Goal: Check status: Check status

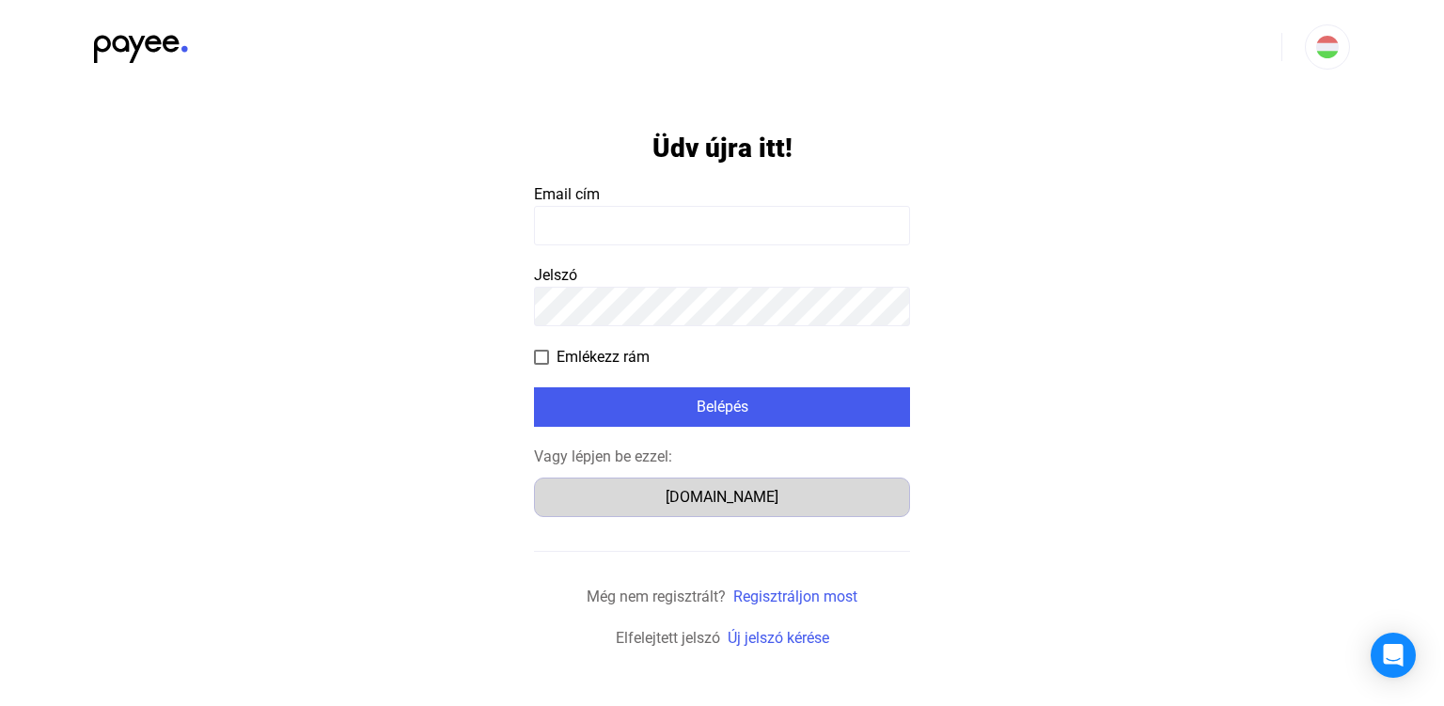
click at [716, 498] on div "[DOMAIN_NAME]" at bounding box center [722, 497] width 363 height 23
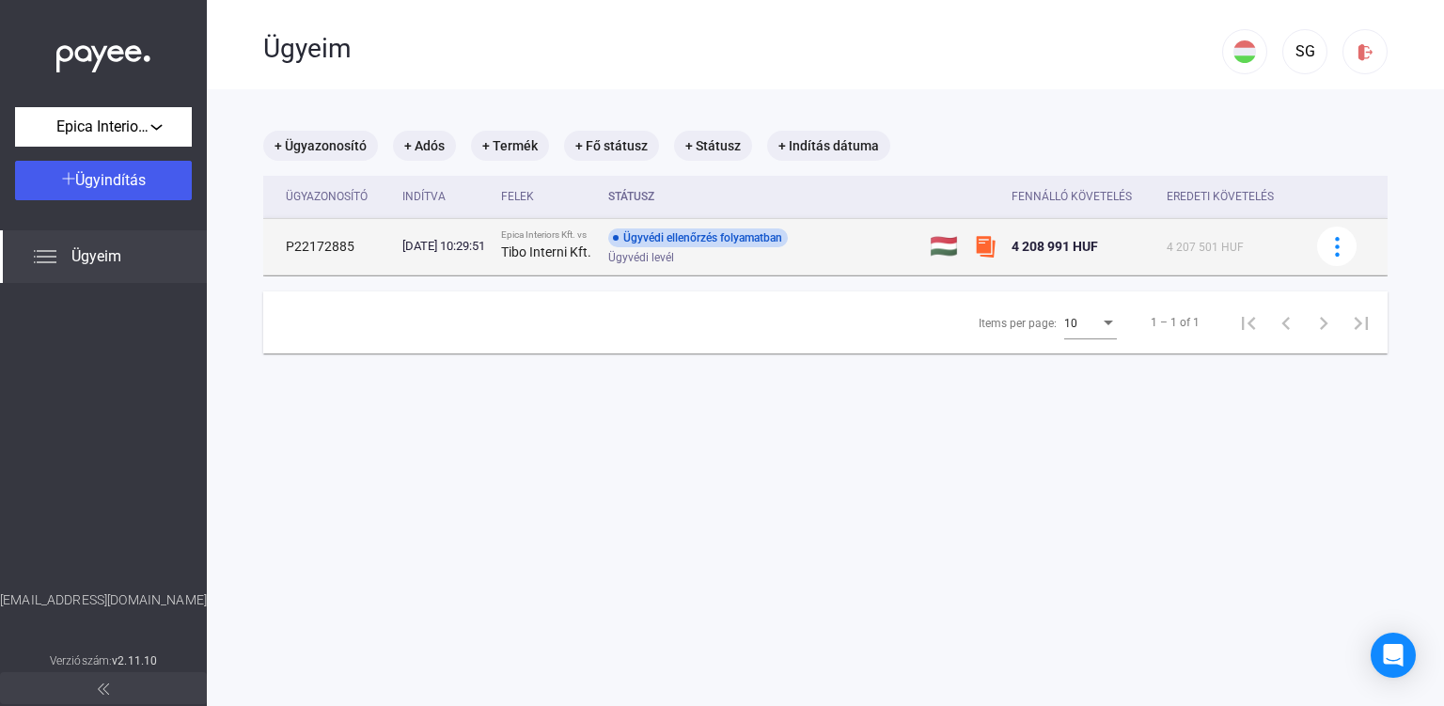
click at [781, 264] on div "Ügyvédi levél" at bounding box center [758, 258] width 300 height 14
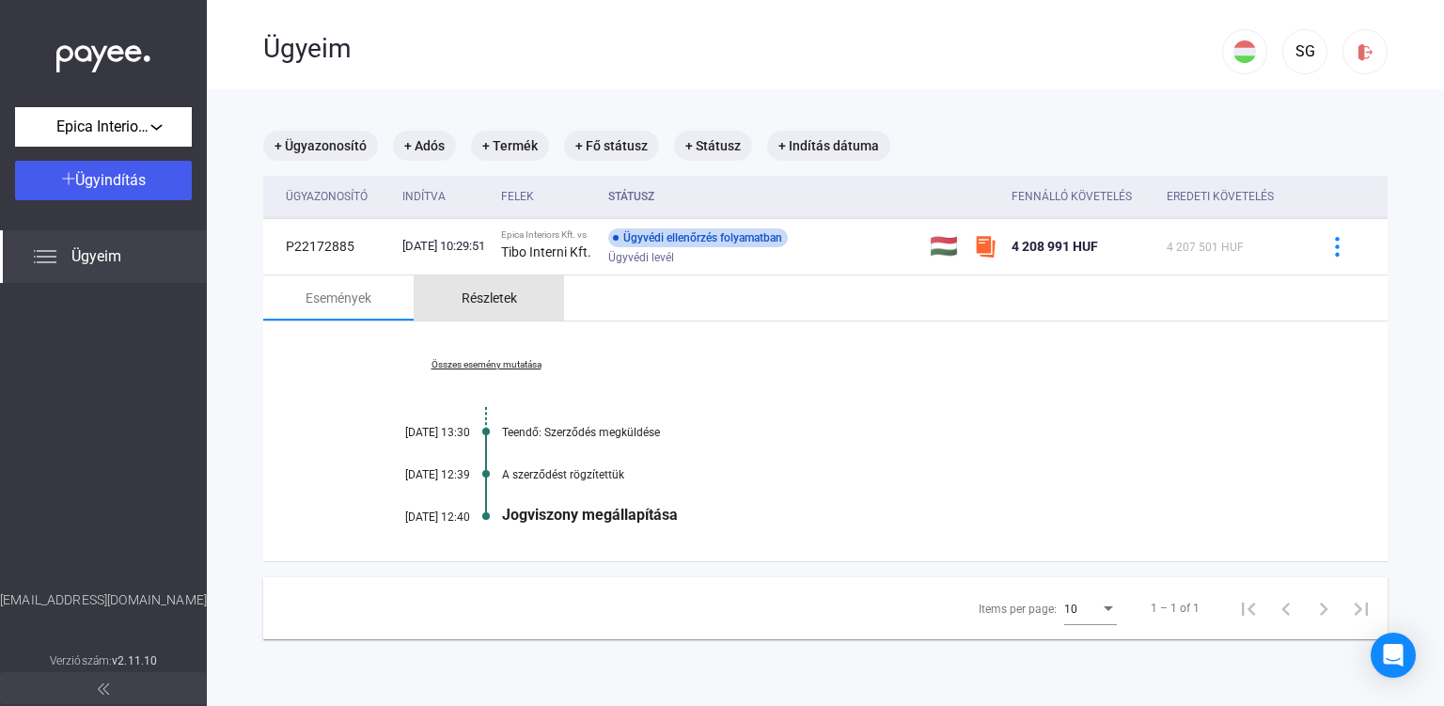
click at [507, 309] on div "Részletek" at bounding box center [489, 298] width 55 height 23
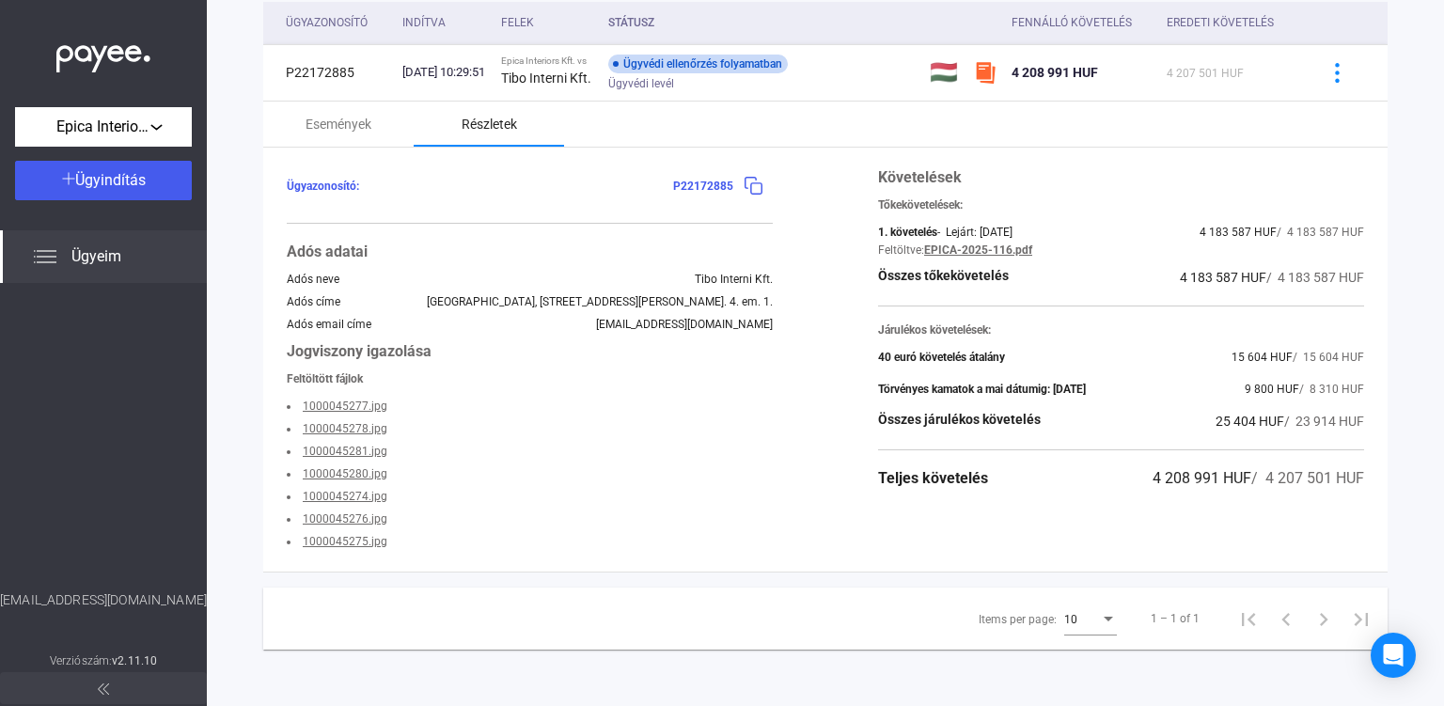
scroll to position [188, 0]
click at [355, 406] on link "1000045277.jpg" at bounding box center [345, 406] width 85 height 13
click at [359, 426] on link "1000045278.jpg" at bounding box center [345, 428] width 85 height 13
click at [356, 446] on link "1000045281.jpg" at bounding box center [345, 451] width 85 height 13
click at [355, 478] on link "1000045280.jpg" at bounding box center [345, 473] width 85 height 13
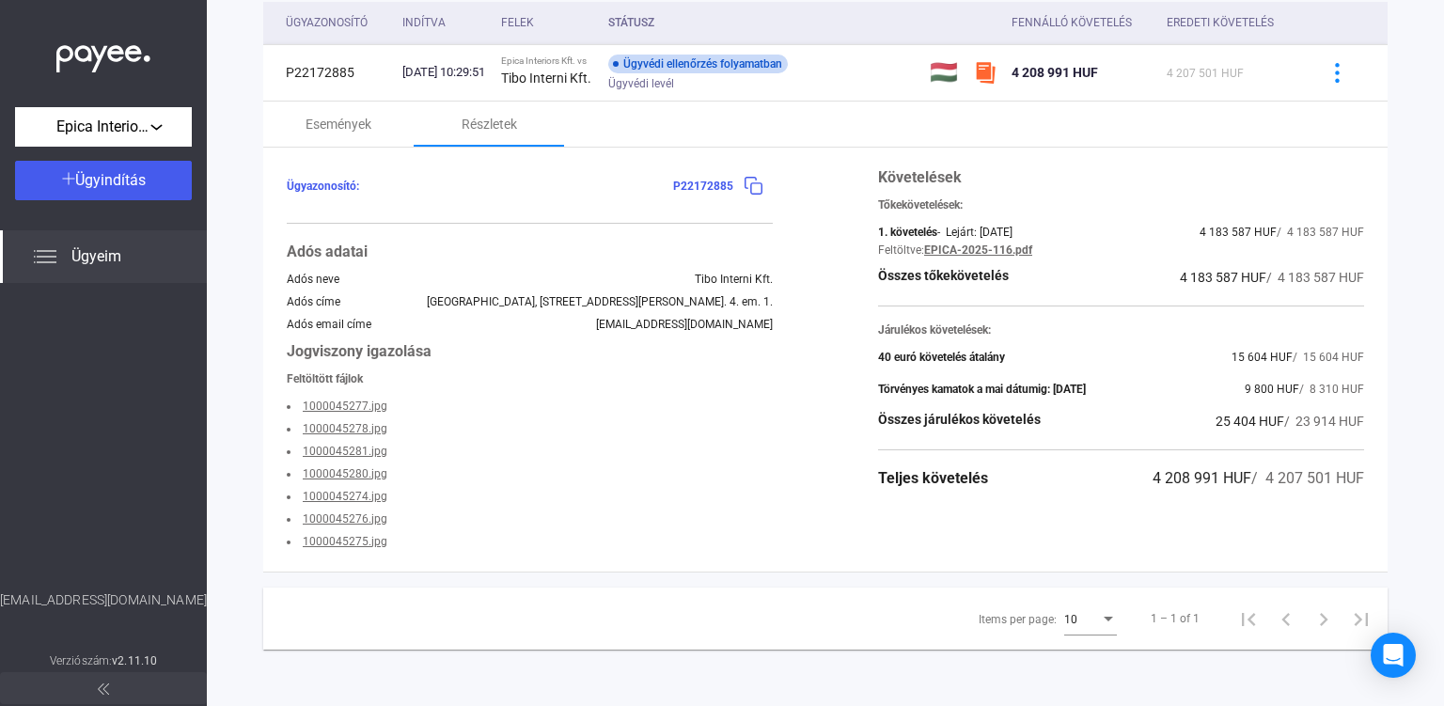
click at [346, 496] on link "1000045274.jpg" at bounding box center [345, 496] width 85 height 13
click at [326, 517] on link "1000045276.jpg" at bounding box center [345, 518] width 85 height 13
click at [347, 541] on link "1000045275.jpg" at bounding box center [345, 541] width 85 height 13
